Goal: Download file/media

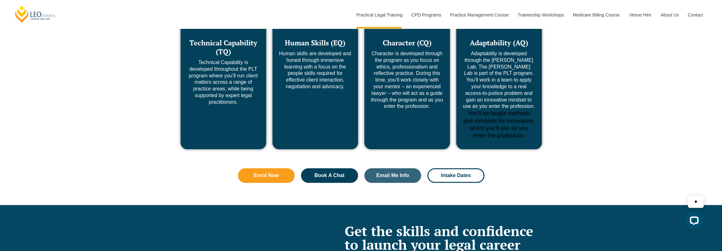
scroll to position [2535, 0]
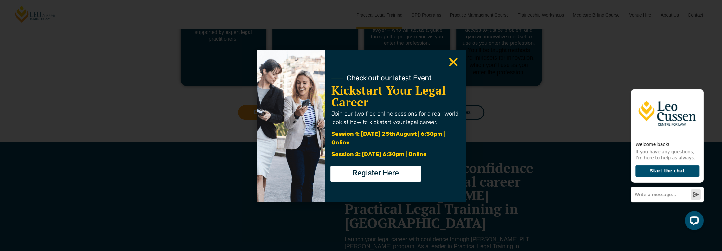
click at [454, 63] on use "Close" at bounding box center [453, 61] width 9 height 9
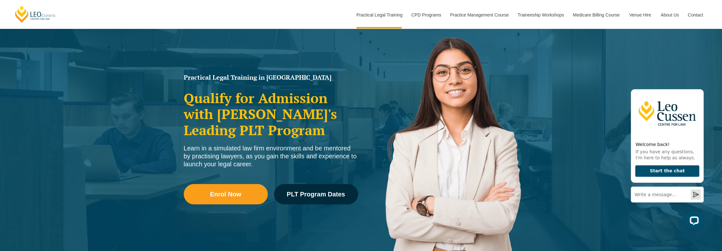
scroll to position [0, 0]
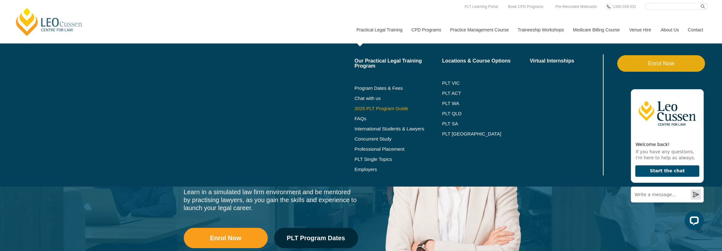
click at [372, 109] on link "2025 PLT Program Guide" at bounding box center [391, 108] width 72 height 5
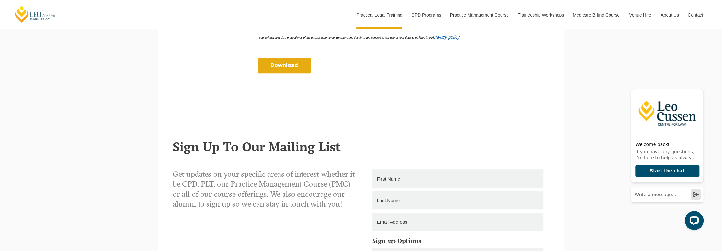
scroll to position [380, 0]
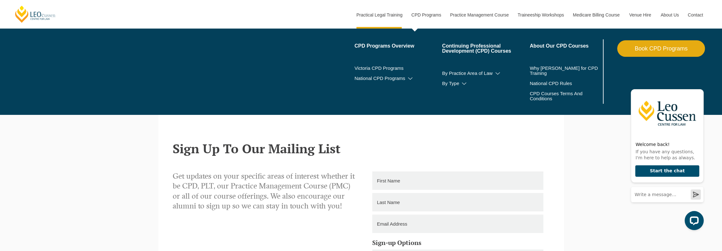
drag, startPoint x: 280, startPoint y: 72, endPoint x: 418, endPoint y: 24, distance: 146.0
click at [281, 73] on input "Download" at bounding box center [284, 67] width 53 height 15
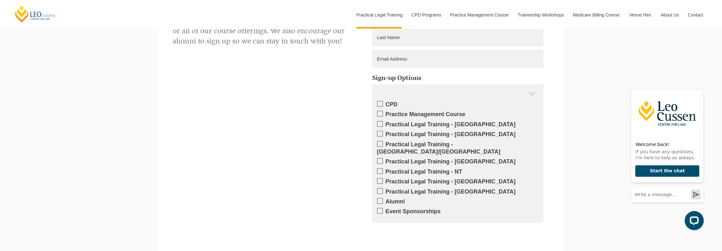
scroll to position [412, 0]
